Goal: Task Accomplishment & Management: Use online tool/utility

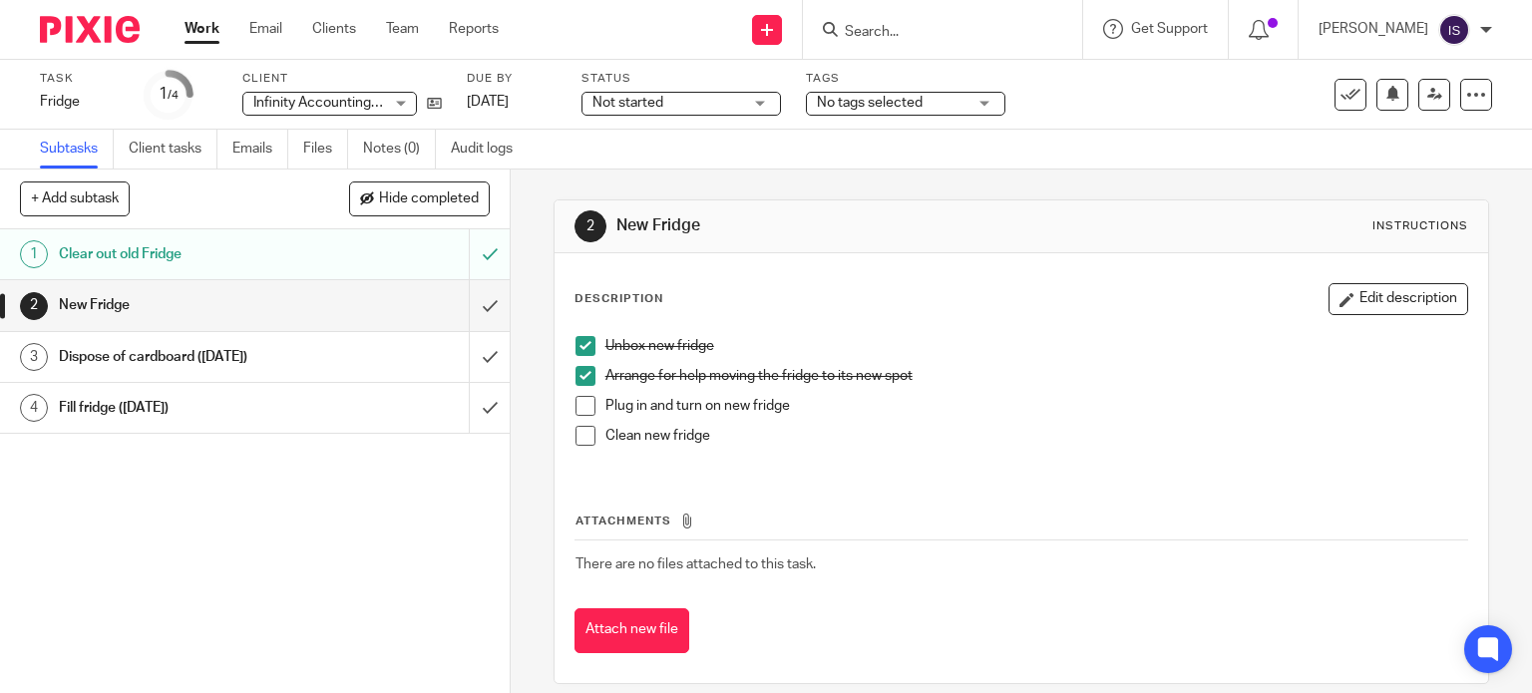
click at [576, 402] on span at bounding box center [586, 406] width 20 height 20
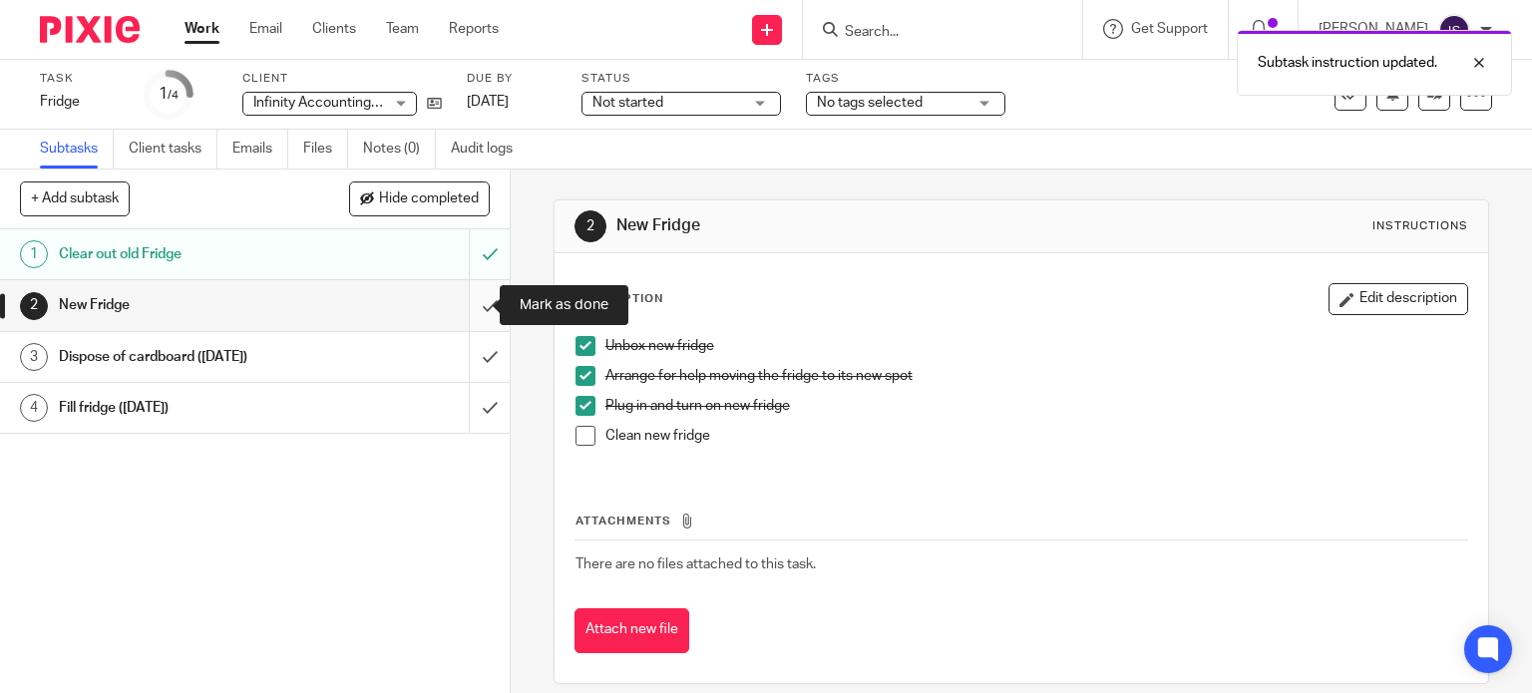
click at [463, 315] on input "submit" at bounding box center [255, 305] width 510 height 50
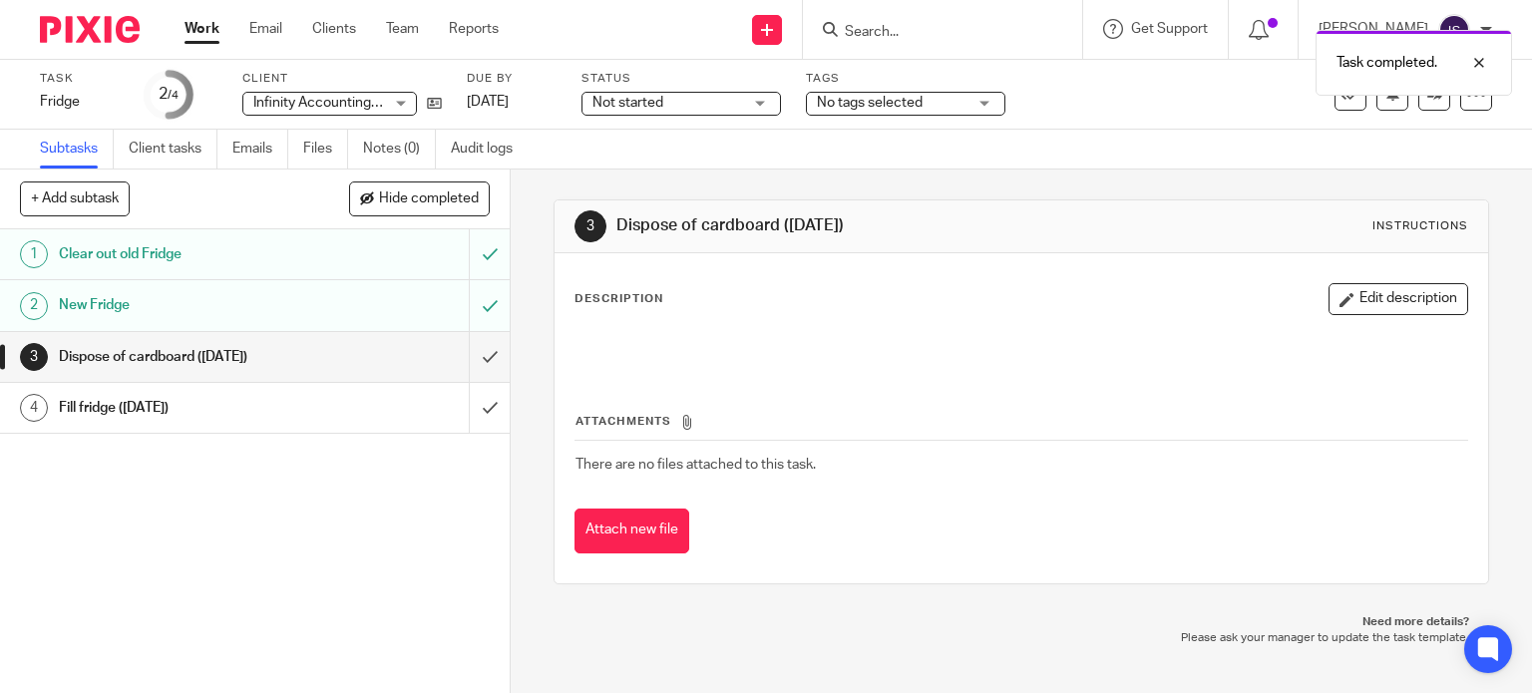
click at [396, 297] on div "New Fridge" at bounding box center [254, 305] width 390 height 30
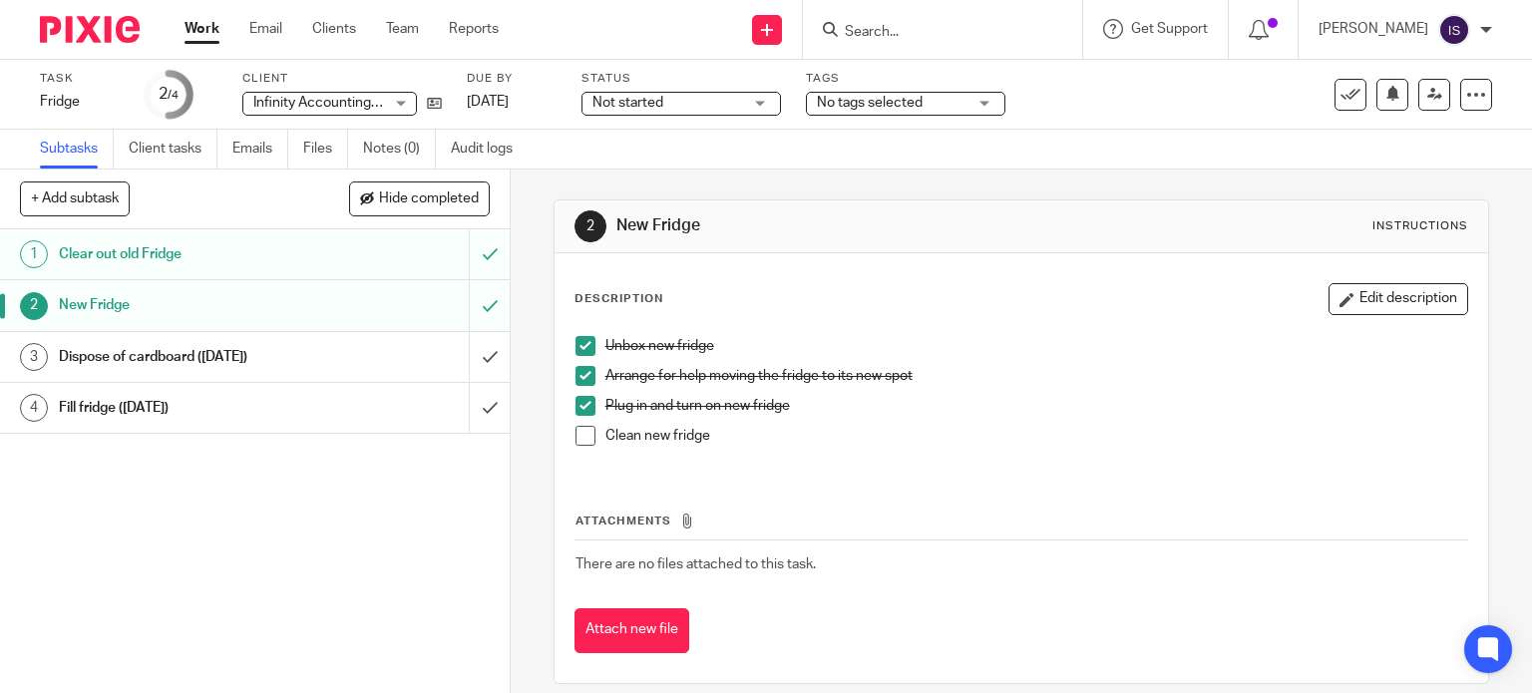
click at [596, 443] on li "Clean new fridge" at bounding box center [1022, 441] width 893 height 30
click at [590, 444] on li "Clean new fridge" at bounding box center [1022, 441] width 893 height 30
click at [576, 431] on span at bounding box center [586, 436] width 20 height 20
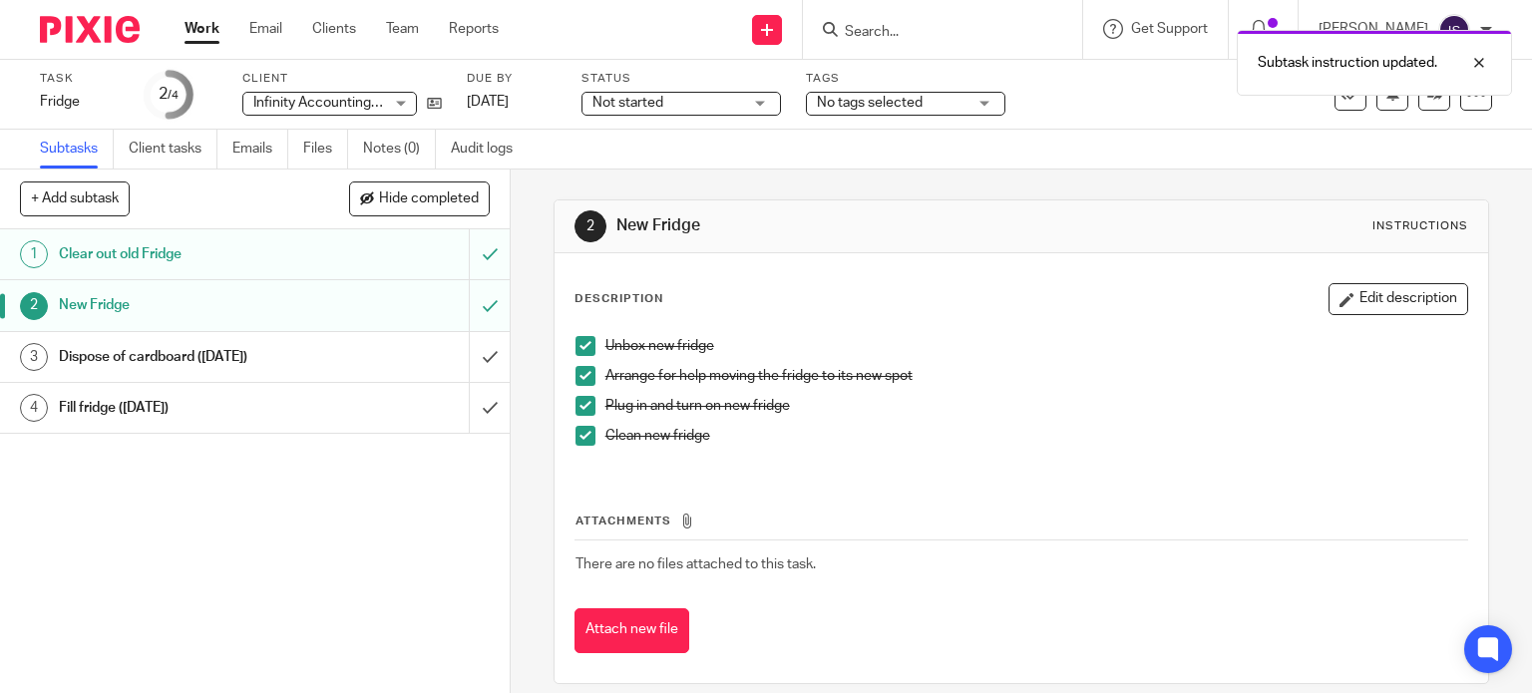
click at [431, 258] on link "1 Clear out old Fridge" at bounding box center [234, 254] width 469 height 50
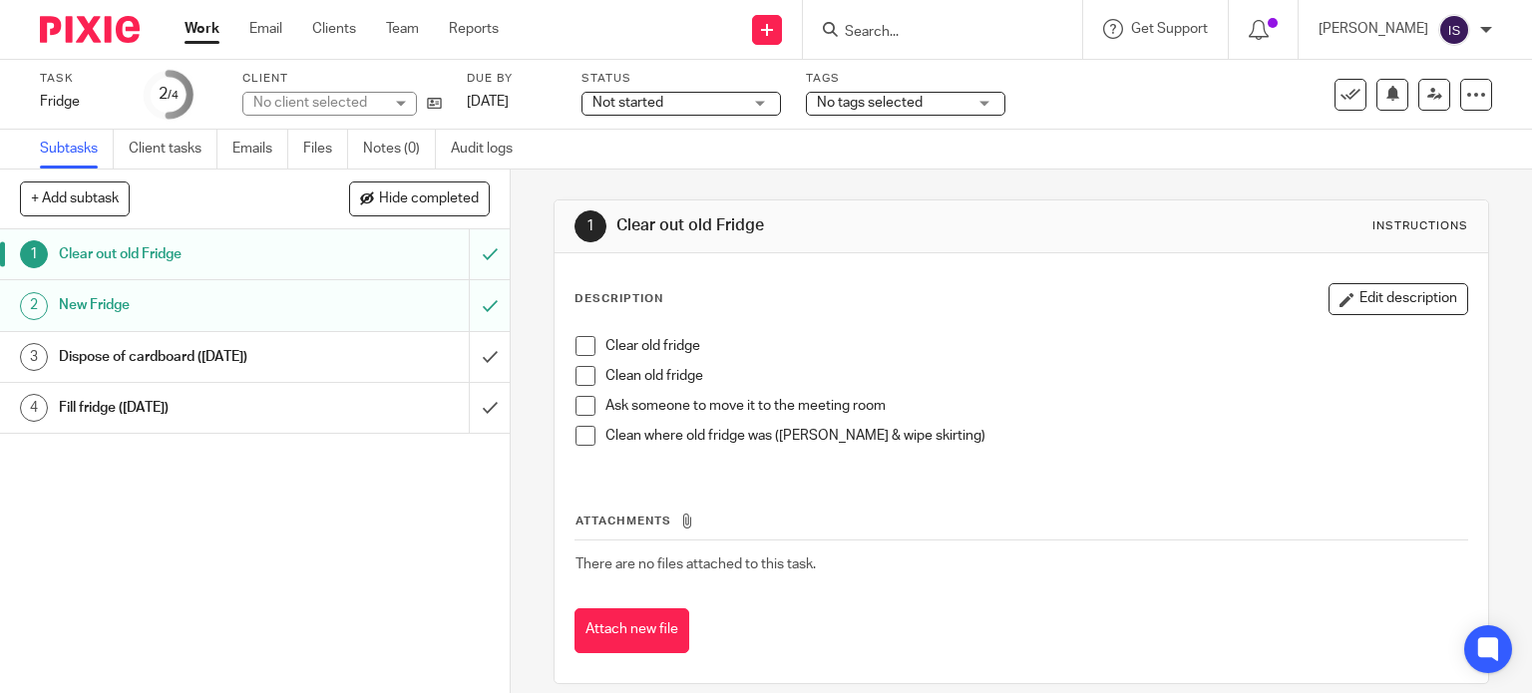
click at [579, 349] on span at bounding box center [586, 346] width 20 height 20
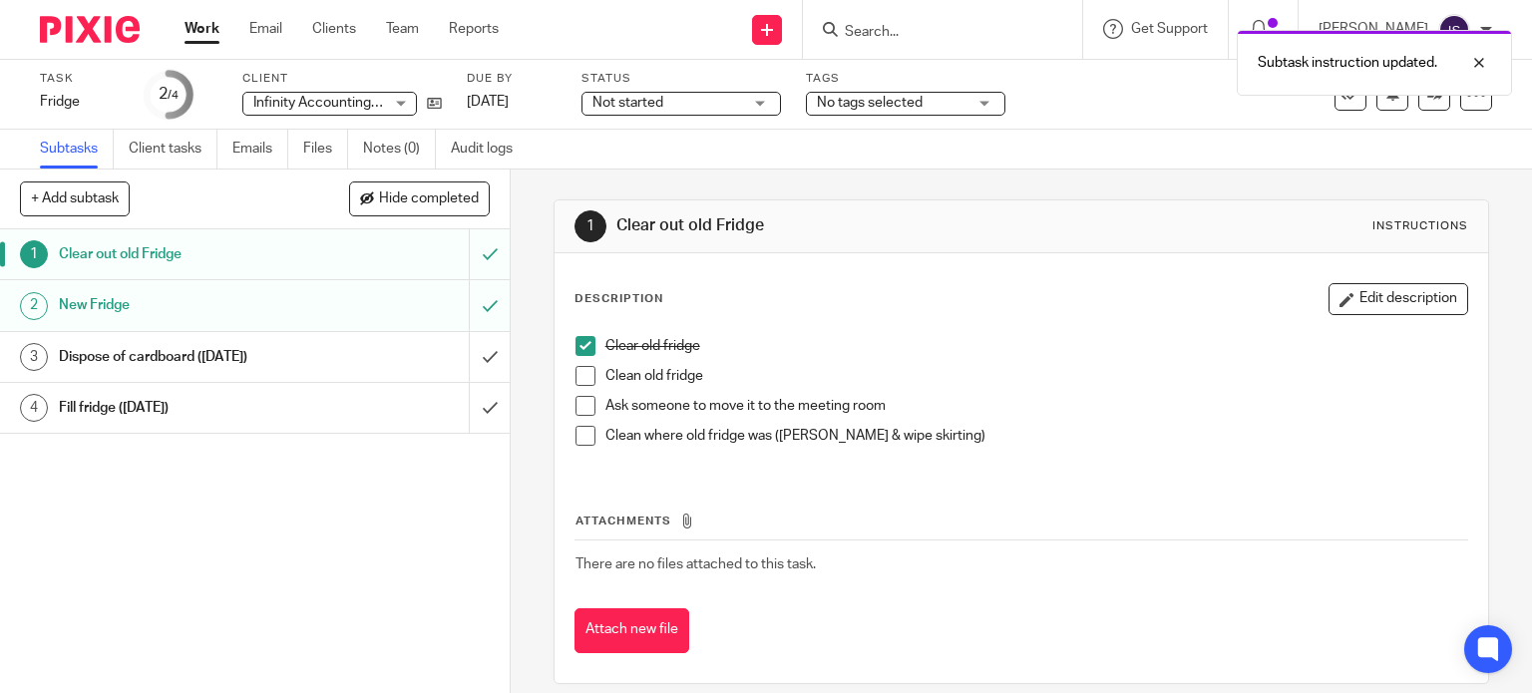
click at [590, 379] on li "Clean old fridge" at bounding box center [1022, 381] width 893 height 30
click at [579, 374] on span at bounding box center [586, 376] width 20 height 20
click at [576, 402] on span at bounding box center [586, 406] width 20 height 20
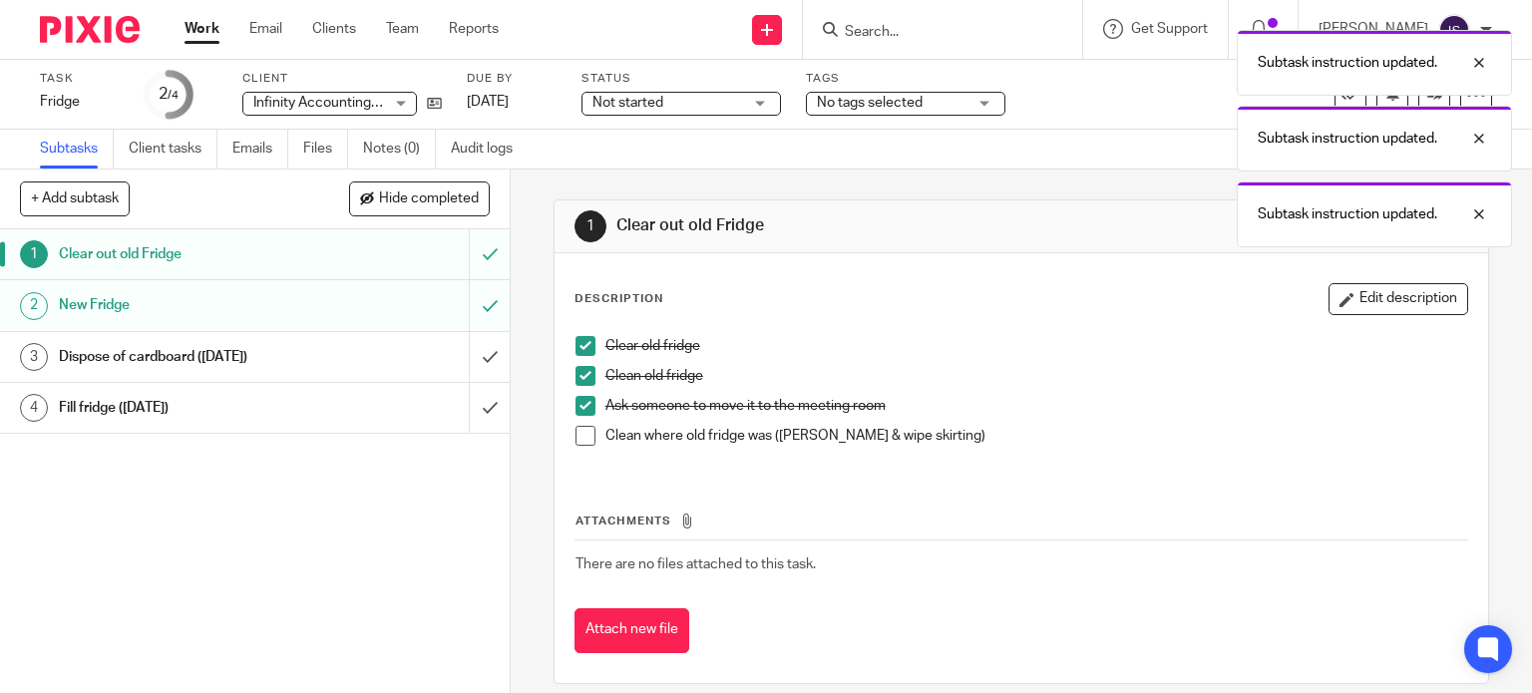
click at [579, 429] on span at bounding box center [586, 436] width 20 height 20
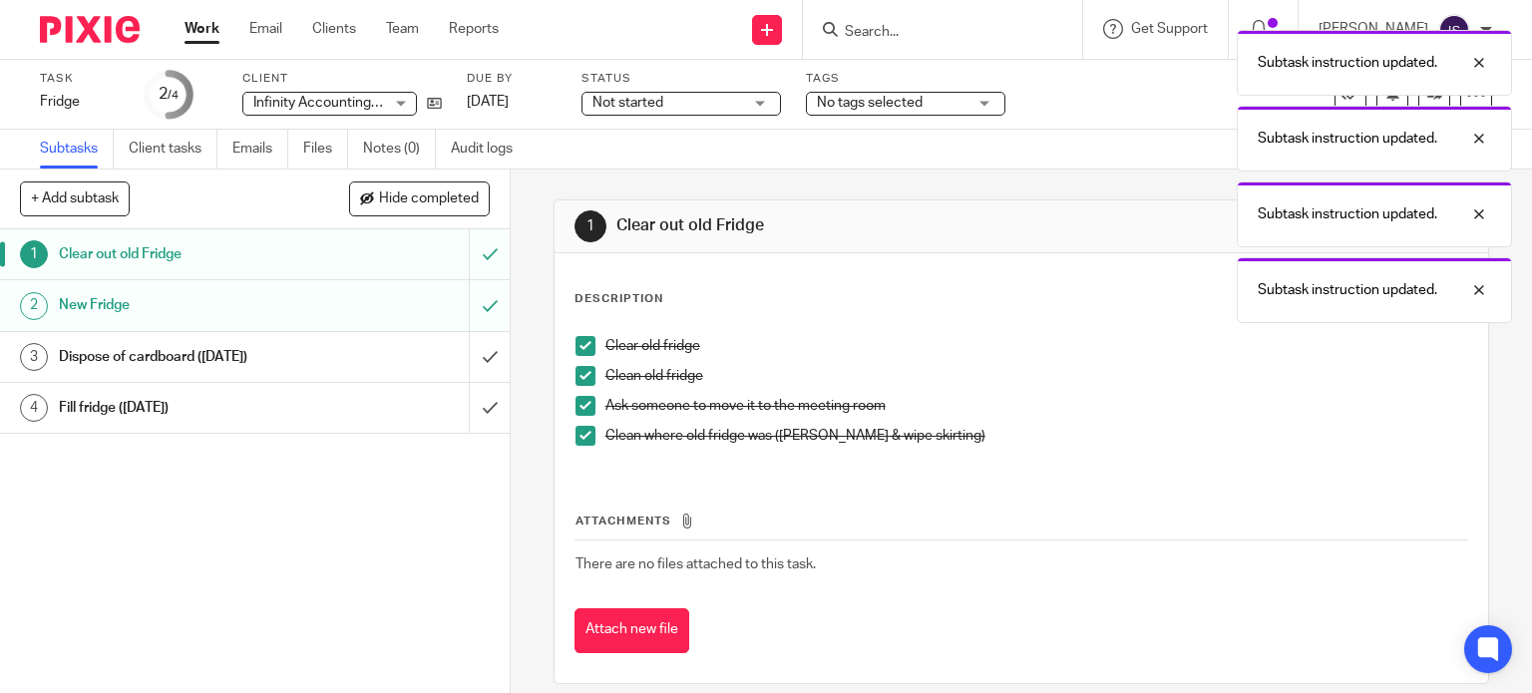
click at [298, 301] on h1 "New Fridge" at bounding box center [189, 305] width 260 height 30
